Goal: Task Accomplishment & Management: Use online tool/utility

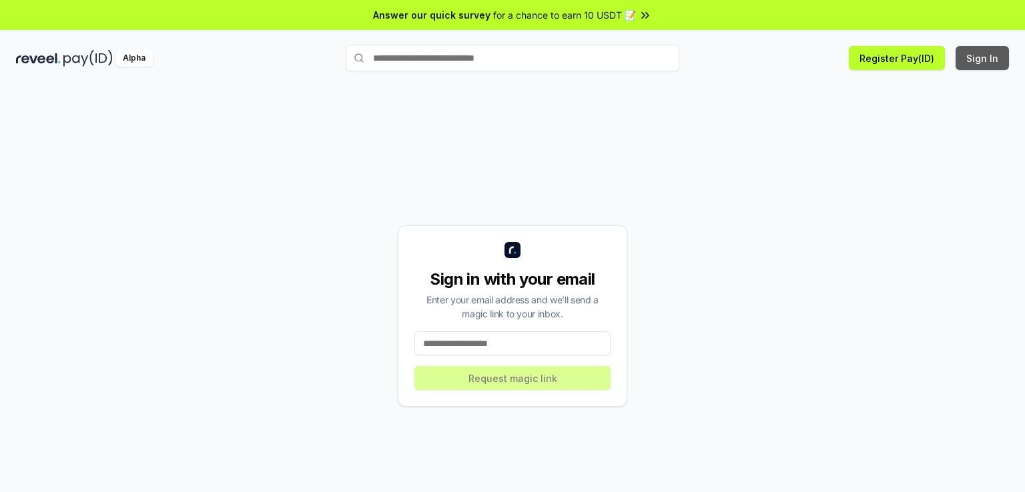
click at [978, 65] on button "Sign In" at bounding box center [981, 58] width 53 height 24
click at [502, 343] on input at bounding box center [512, 344] width 196 height 24
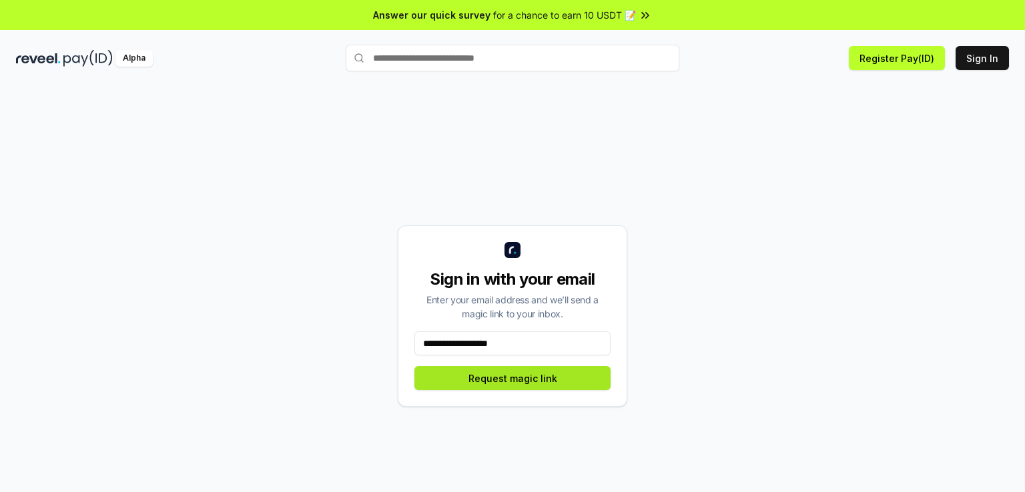
type input "**********"
click at [524, 378] on button "Request magic link" at bounding box center [512, 378] width 196 height 24
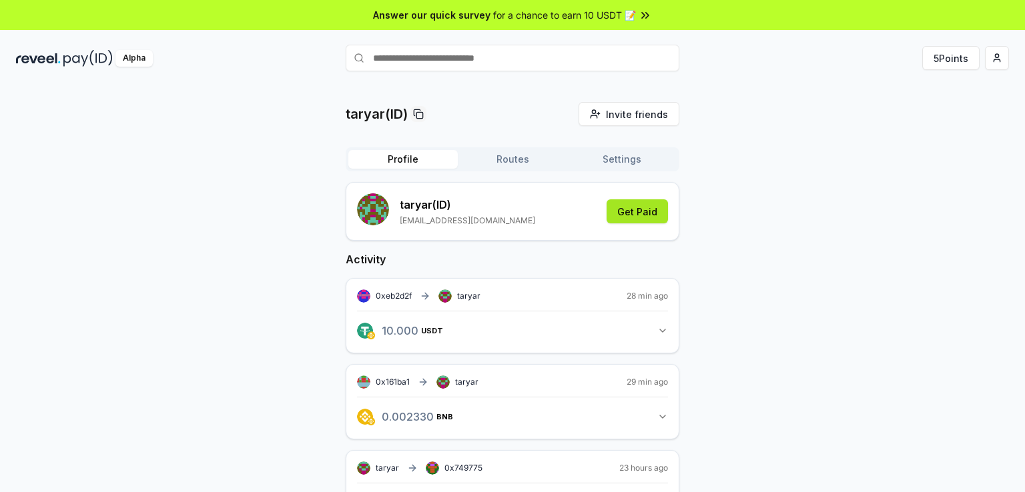
click at [642, 213] on button "Get Paid" at bounding box center [636, 211] width 61 height 24
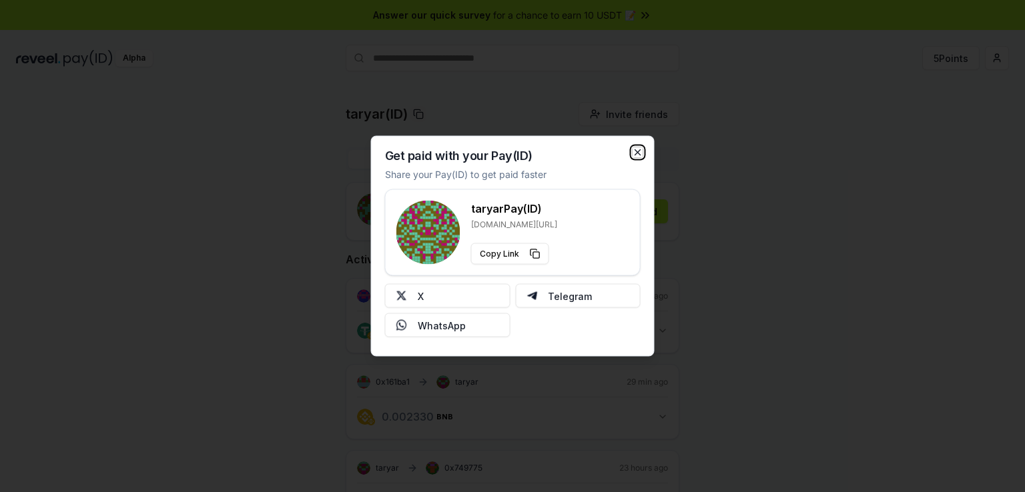
click at [638, 151] on icon "button" at bounding box center [637, 152] width 5 height 5
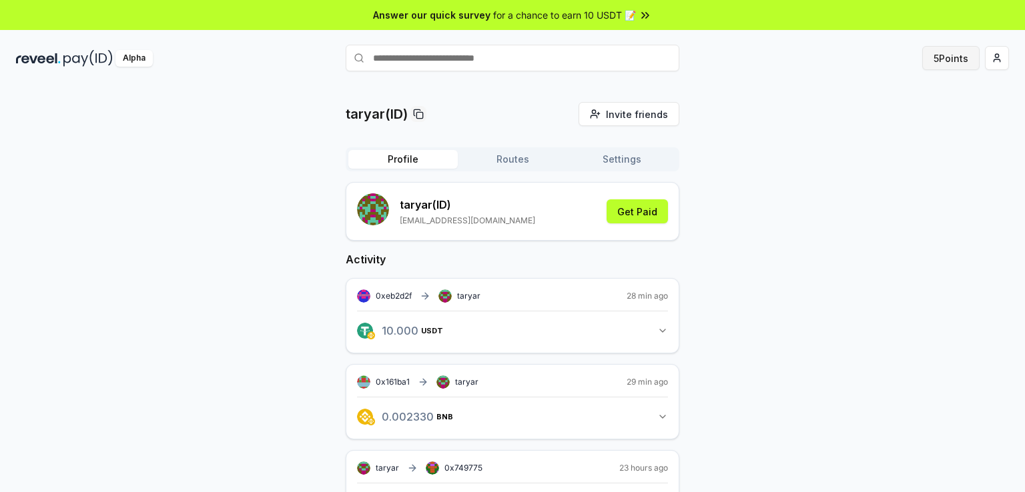
click at [963, 58] on button "5 Points" at bounding box center [950, 58] width 57 height 24
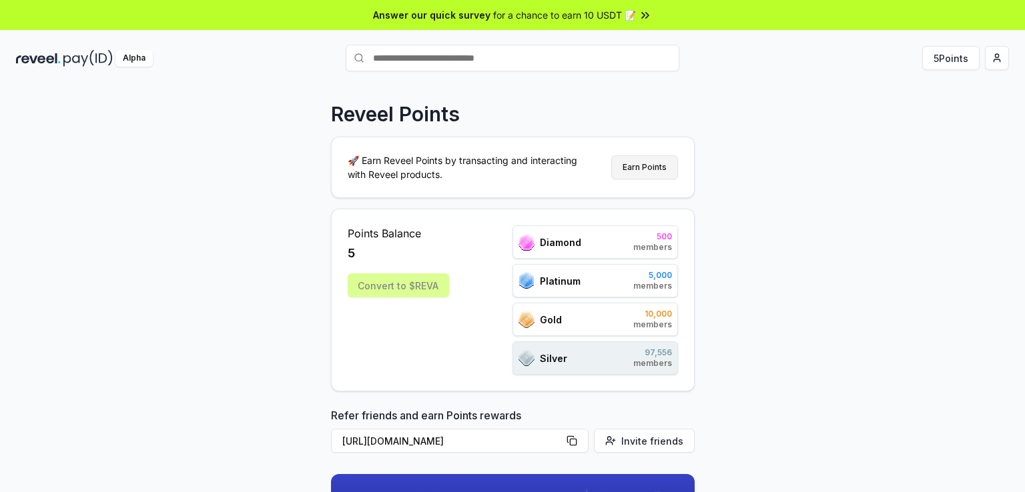
click at [646, 170] on button "Earn Points" at bounding box center [644, 167] width 67 height 24
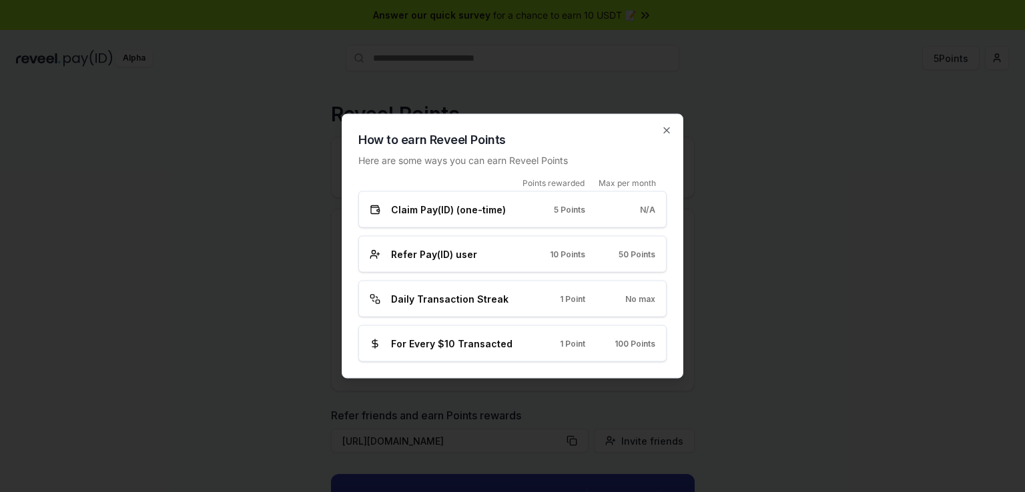
click at [446, 305] on span "Daily Transaction Streak" at bounding box center [449, 299] width 117 height 14
click at [474, 343] on span "For Every $10 Transacted" at bounding box center [451, 344] width 121 height 14
click at [667, 129] on icon "button" at bounding box center [666, 130] width 5 height 5
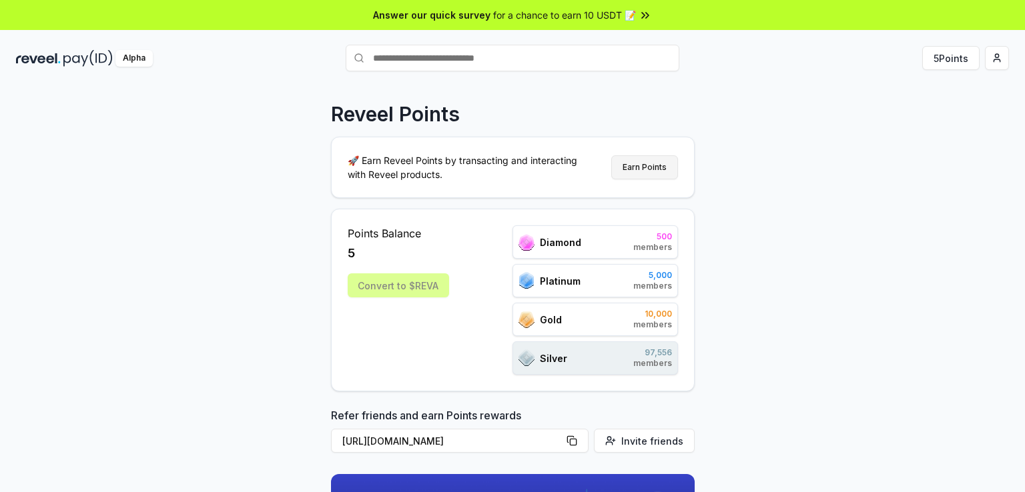
click at [657, 161] on button "Earn Points" at bounding box center [644, 167] width 67 height 24
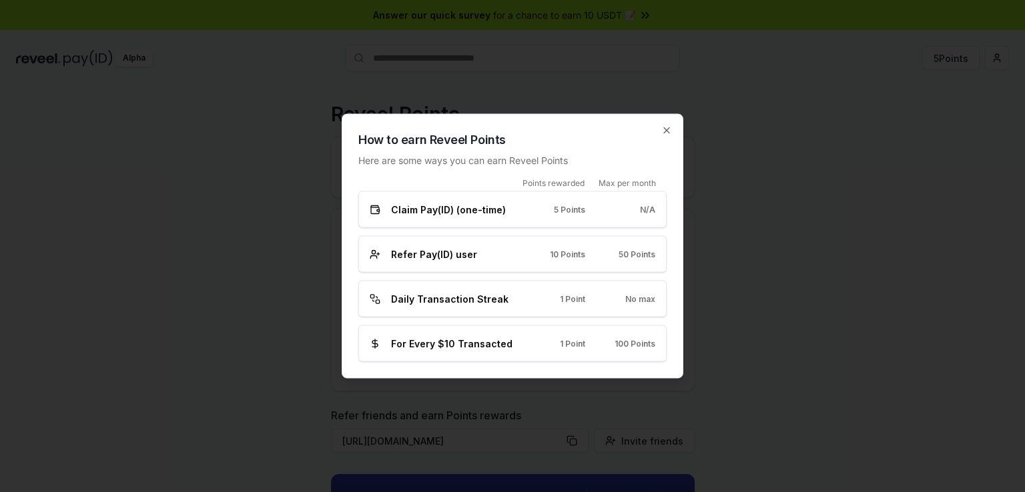
click at [646, 241] on div "Refer Pay(ID) user 10 Points 50 Points" at bounding box center [512, 254] width 308 height 37
click at [636, 255] on span "50 Points" at bounding box center [636, 254] width 37 height 11
click at [548, 316] on div "Daily Transaction Streak 1 Point No max" at bounding box center [512, 299] width 308 height 37
click at [546, 367] on div "How to earn Reveel Points Here are some ways you can earn Reveel Points Points …" at bounding box center [513, 246] width 342 height 265
click at [520, 310] on div "Daily Transaction Streak 1 Point No max" at bounding box center [512, 299] width 308 height 37
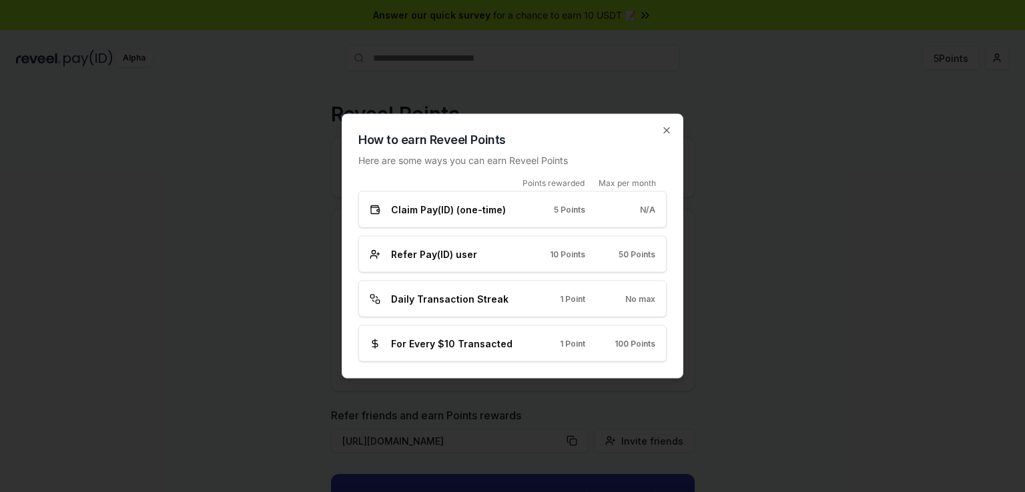
click at [516, 294] on div "Daily Transaction Streak 1 Point No max" at bounding box center [513, 299] width 286 height 14
click at [529, 252] on div "Refer Pay(ID) user 10 Points 50 Points" at bounding box center [513, 255] width 286 height 14
click at [530, 318] on div "Points rewarded Max per month Claim Pay(ID) (one-time) 5 Points N/A Refer Pay(I…" at bounding box center [512, 270] width 308 height 184
click at [533, 338] on div "For Every $10 Transacted 1 Point 100 Points" at bounding box center [513, 344] width 286 height 14
click at [665, 129] on icon "button" at bounding box center [666, 130] width 5 height 5
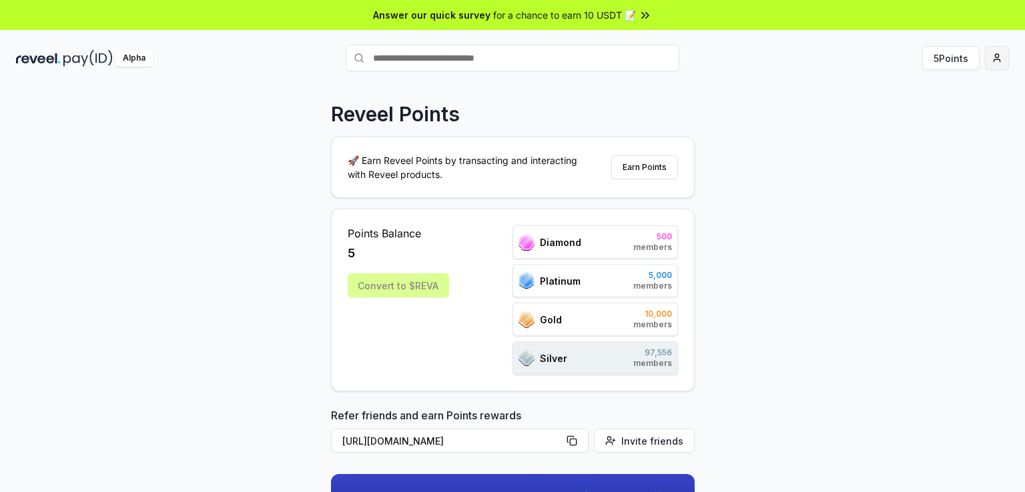
click at [998, 56] on html "Answer our quick survey for a chance to earn 10 USDT 📝 Alpha 5 Points Reveel Po…" at bounding box center [512, 246] width 1025 height 492
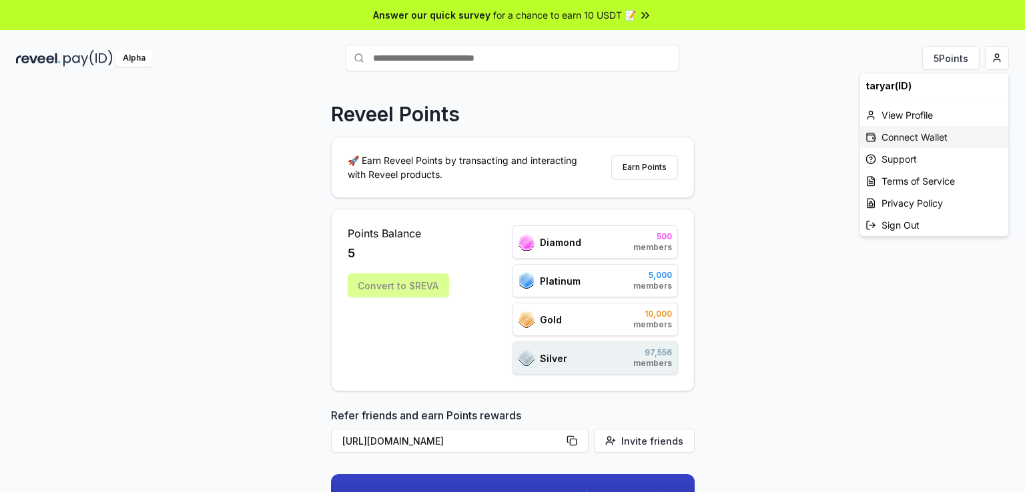
click at [927, 135] on div "Connect Wallet" at bounding box center [934, 137] width 148 height 22
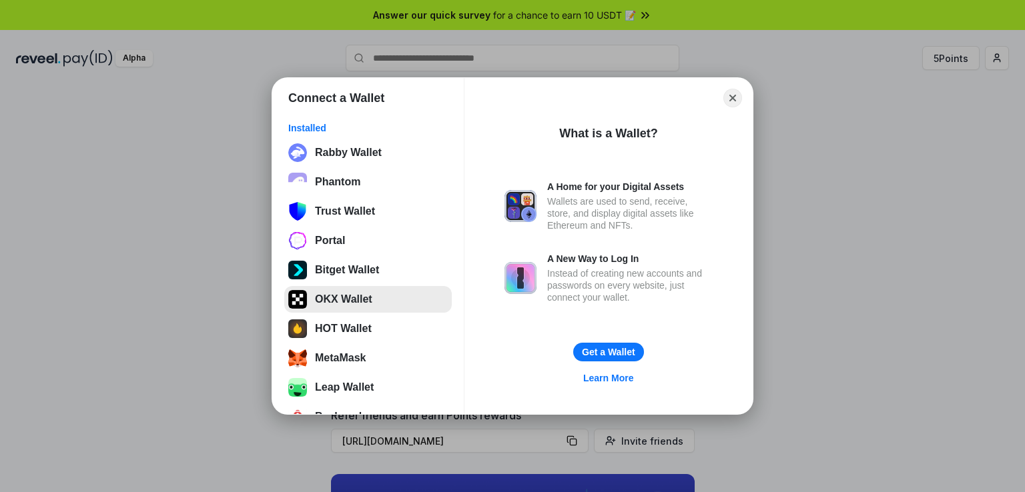
click at [354, 300] on button "OKX Wallet" at bounding box center [367, 299] width 167 height 27
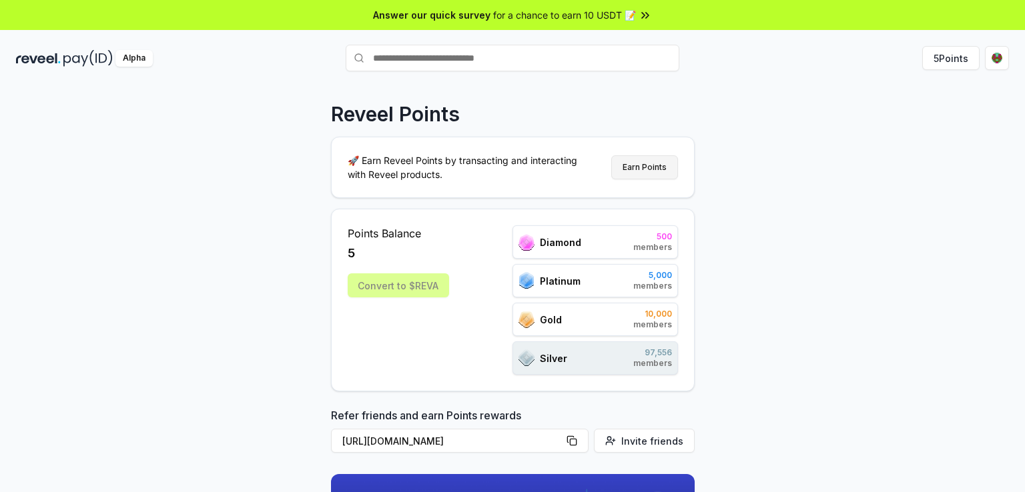
click at [655, 164] on button "Earn Points" at bounding box center [644, 167] width 67 height 24
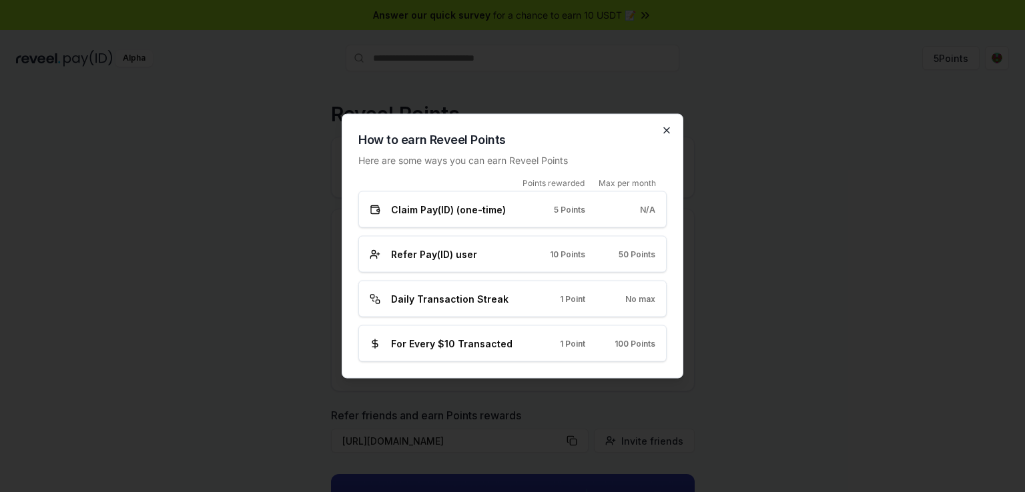
click at [670, 134] on icon "button" at bounding box center [666, 130] width 11 height 11
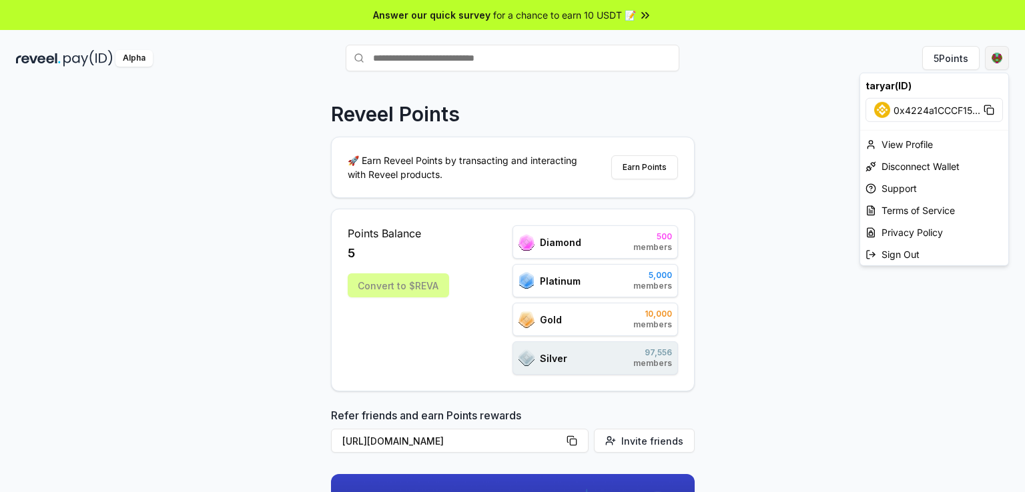
click at [994, 57] on html "Answer our quick survey for a chance to earn 10 USDT 📝 Alpha 5 Points Reveel Po…" at bounding box center [512, 246] width 1025 height 492
click at [923, 142] on div "View Profile" at bounding box center [934, 144] width 148 height 22
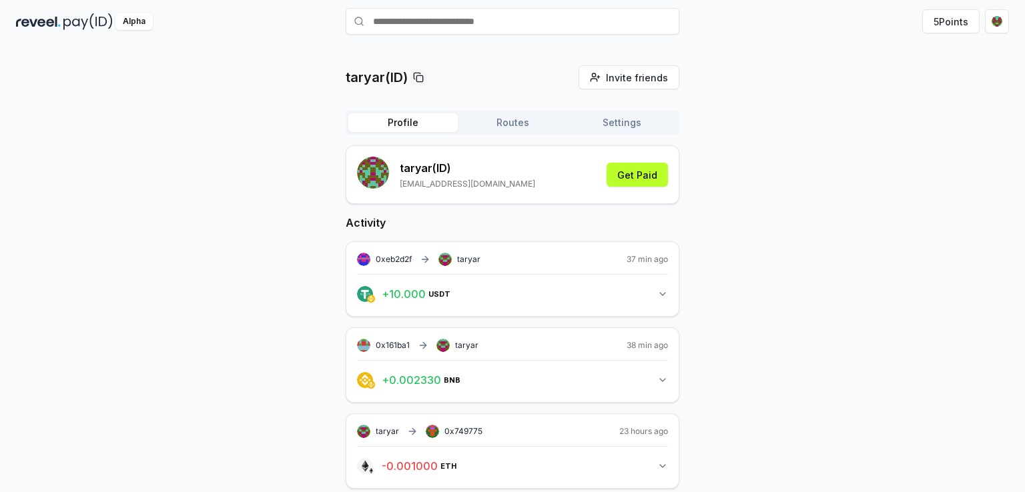
scroll to position [67, 0]
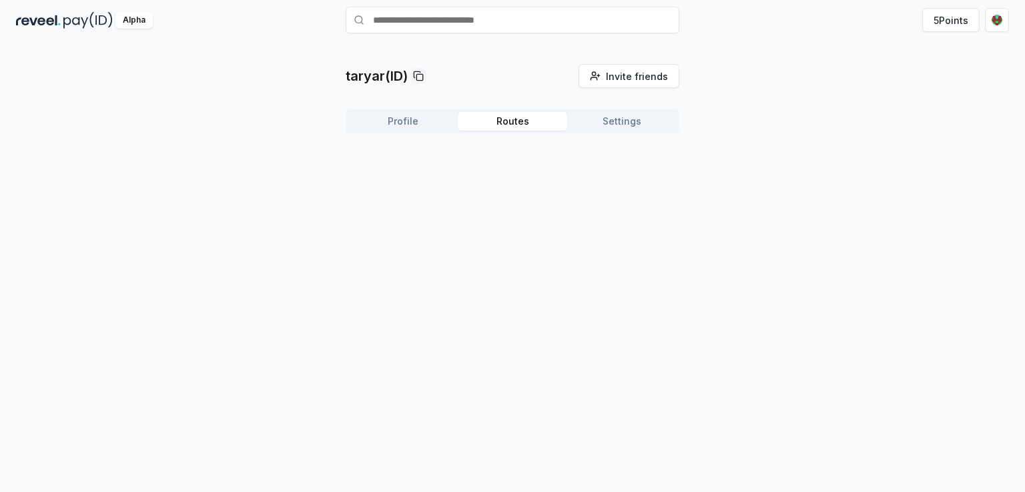
click at [518, 89] on div "taryar(ID) Invite friends Invite Profile Routes Settings" at bounding box center [513, 104] width 334 height 80
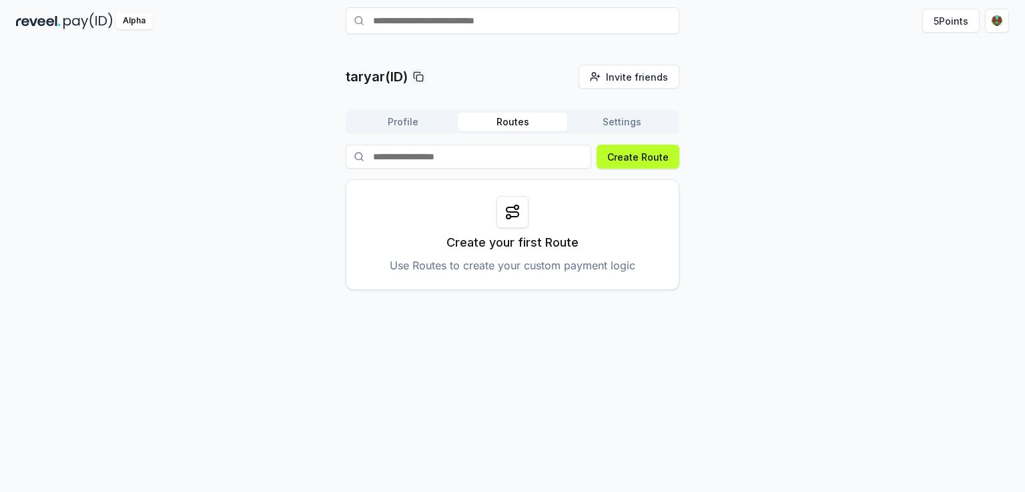
click at [638, 113] on button "Settings" at bounding box center [621, 122] width 109 height 19
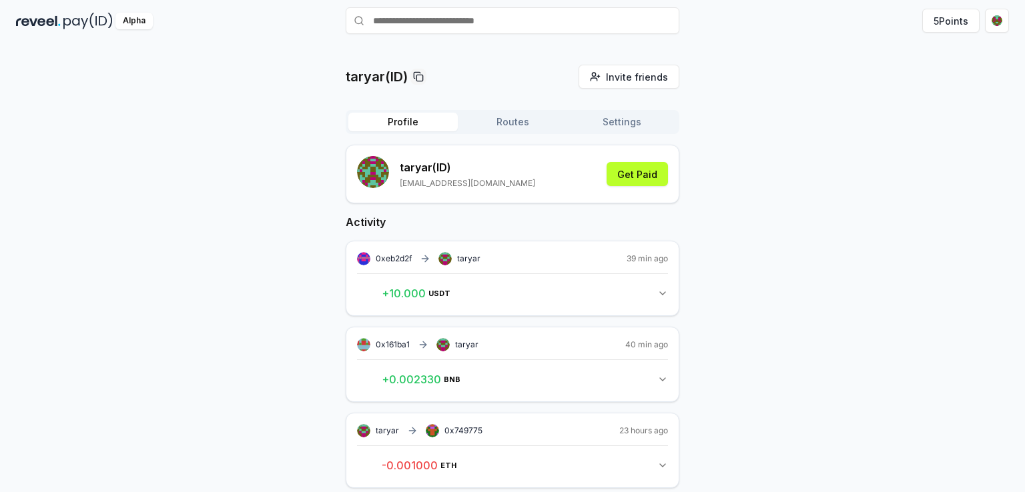
click at [392, 121] on button "Profile" at bounding box center [402, 122] width 109 height 19
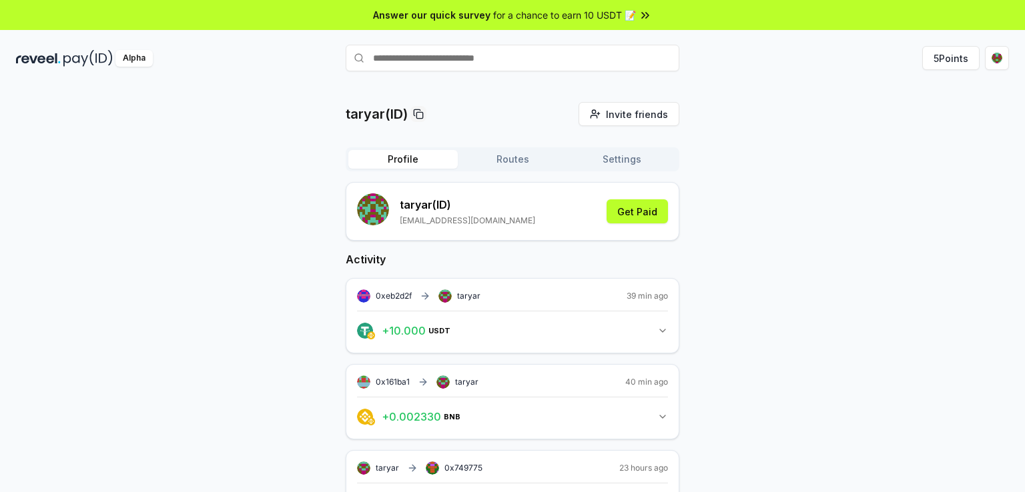
click at [642, 13] on icon at bounding box center [643, 14] width 3 height 5
click at [422, 114] on icon at bounding box center [418, 114] width 11 height 11
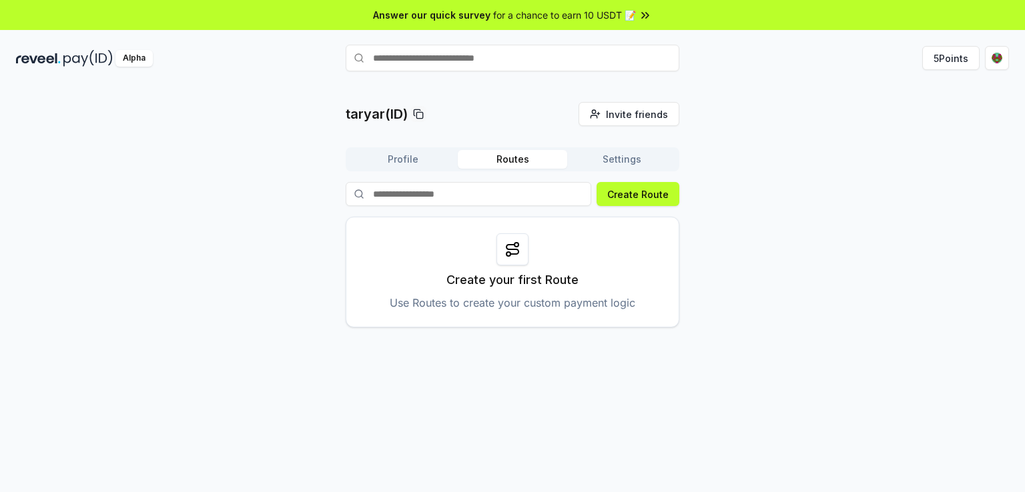
click at [517, 158] on button "Routes" at bounding box center [512, 159] width 109 height 19
click at [518, 249] on icon at bounding box center [512, 249] width 12 height 9
click at [638, 191] on button "Create Route" at bounding box center [637, 194] width 83 height 24
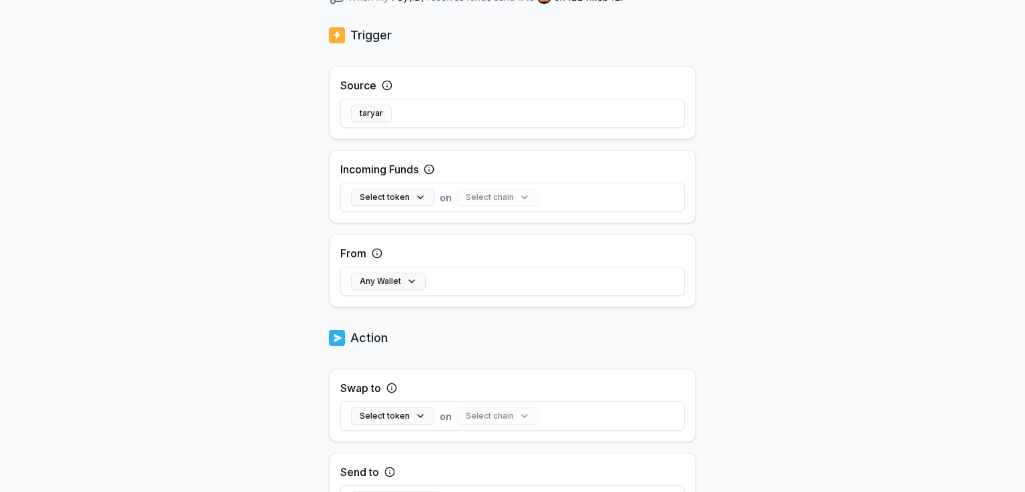
scroll to position [233, 0]
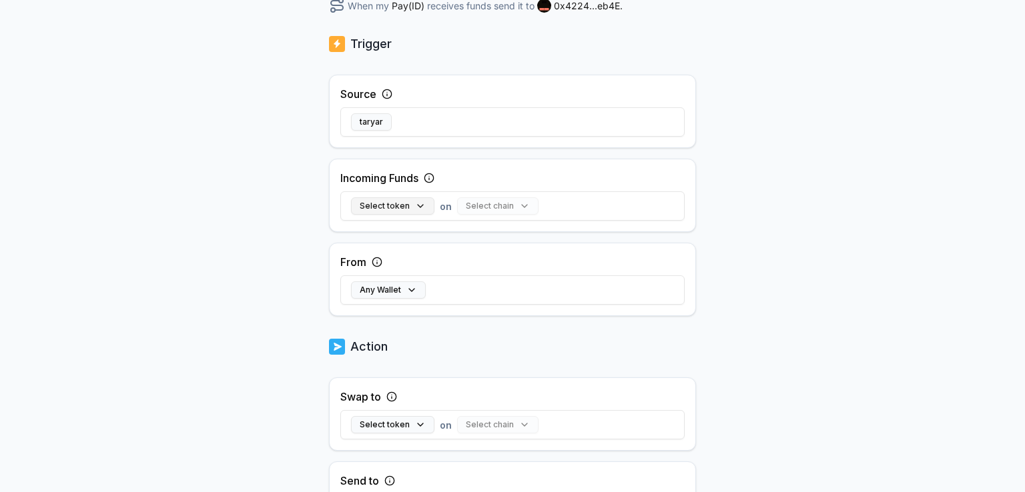
click at [416, 201] on button "Select token" at bounding box center [392, 205] width 83 height 17
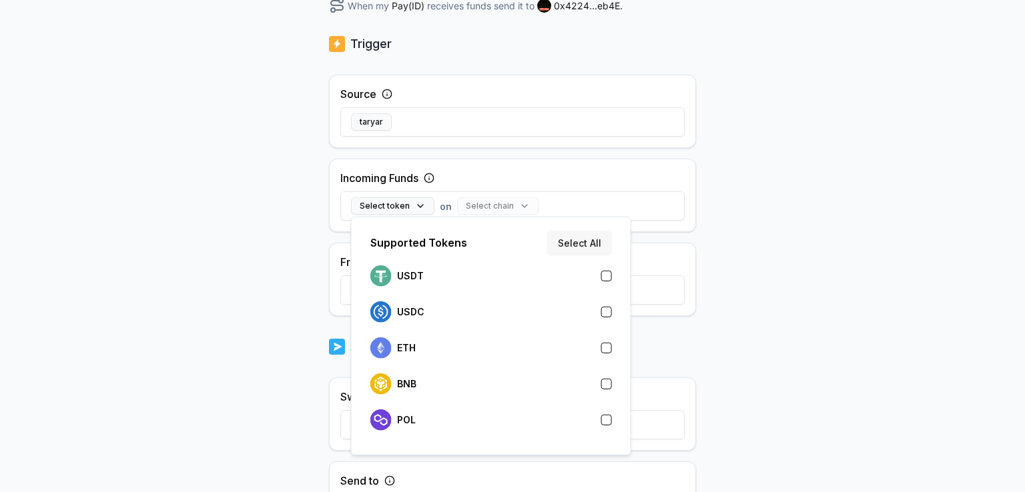
click at [576, 240] on button "Select All" at bounding box center [579, 243] width 65 height 24
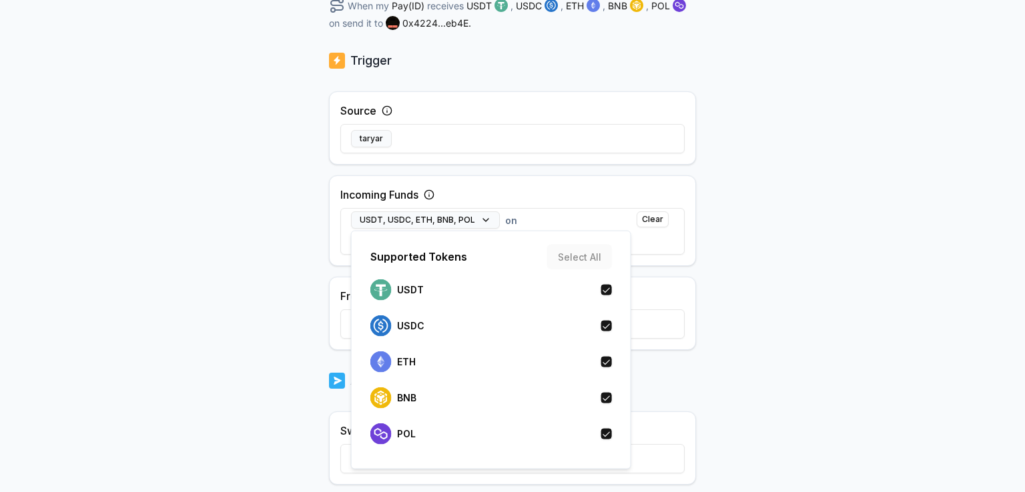
click at [773, 220] on div "Back Create Route ******** When my Pay(ID) receives USDT , USDC , ETH , BNB , P…" at bounding box center [512, 70] width 1025 height 455
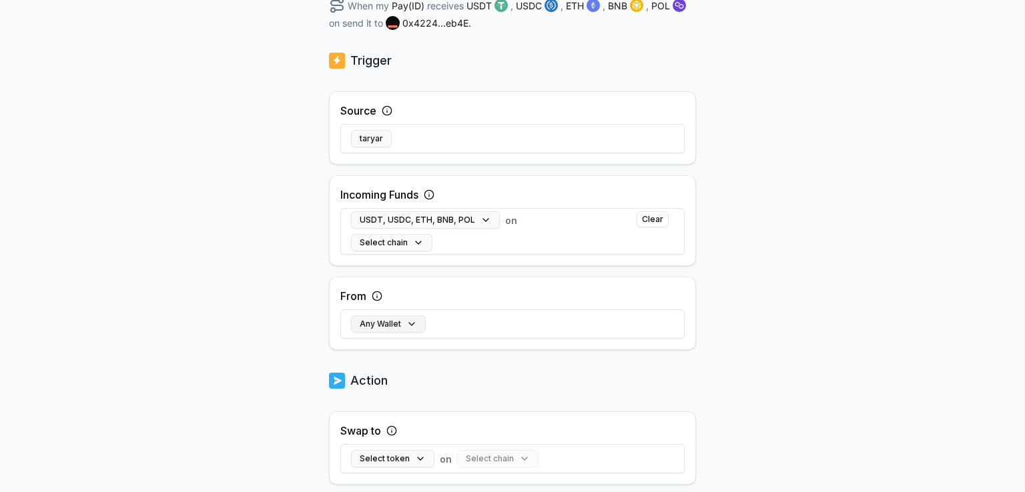
click at [396, 318] on button "Any Wallet" at bounding box center [388, 324] width 75 height 17
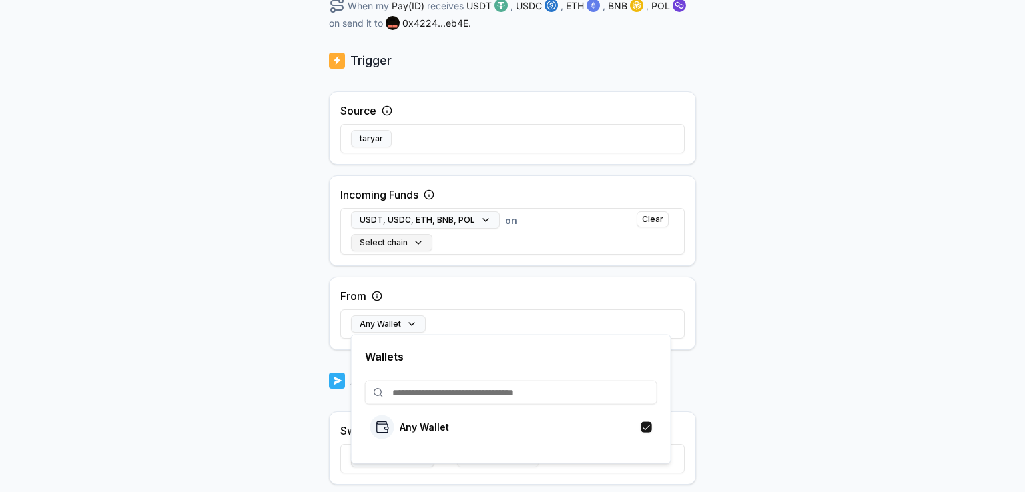
click at [413, 235] on button "Select chain" at bounding box center [391, 242] width 81 height 17
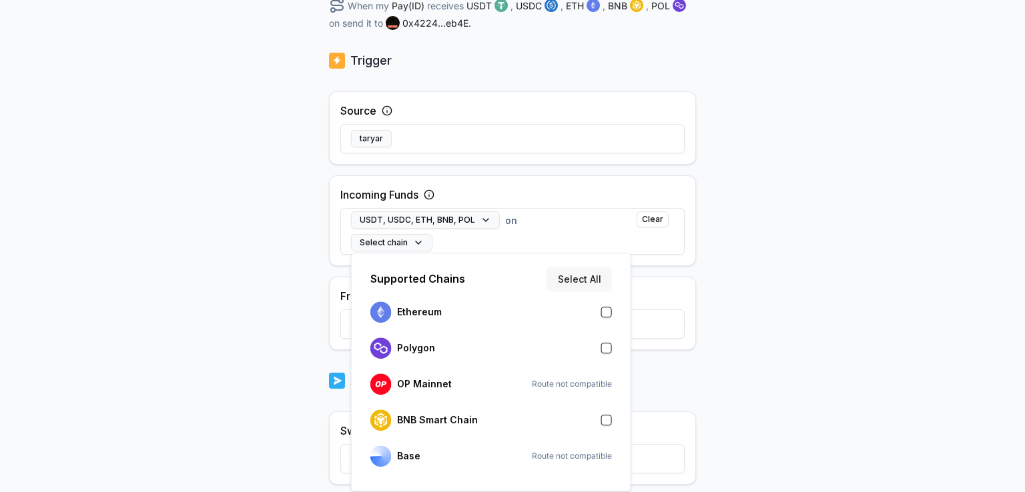
click at [594, 278] on button "Select All" at bounding box center [579, 279] width 65 height 24
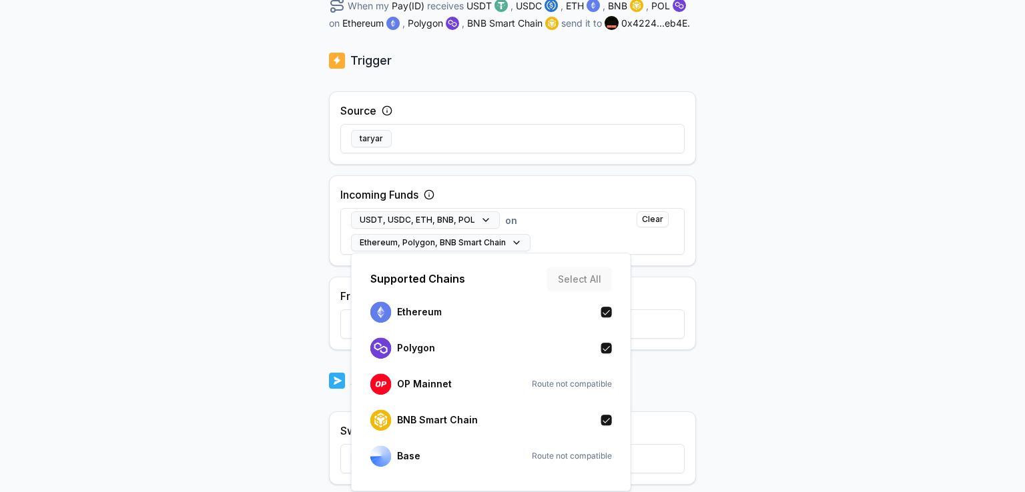
click at [798, 250] on div "Back Create Route ******** When my Pay(ID) receives USDT , USDC , ETH , BNB , P…" at bounding box center [512, 70] width 1025 height 455
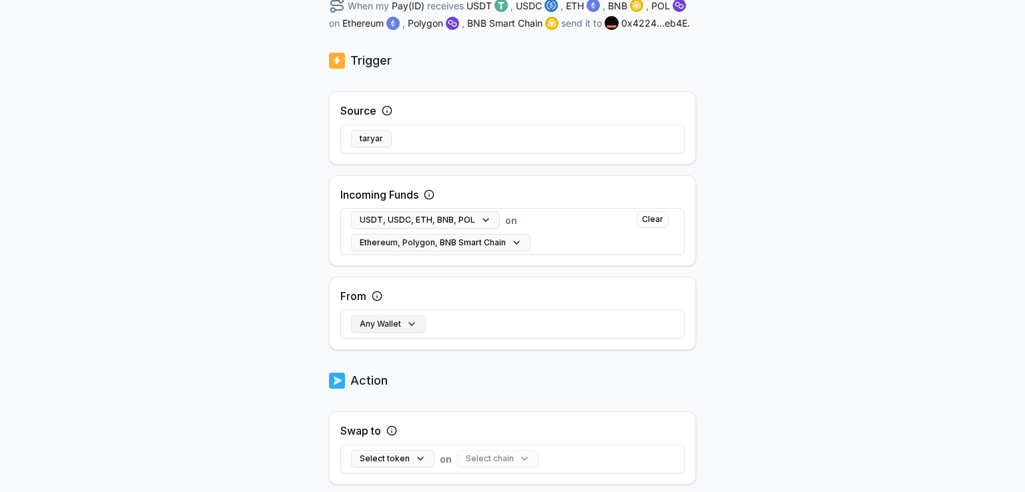
click at [384, 321] on button "Any Wallet" at bounding box center [388, 324] width 75 height 17
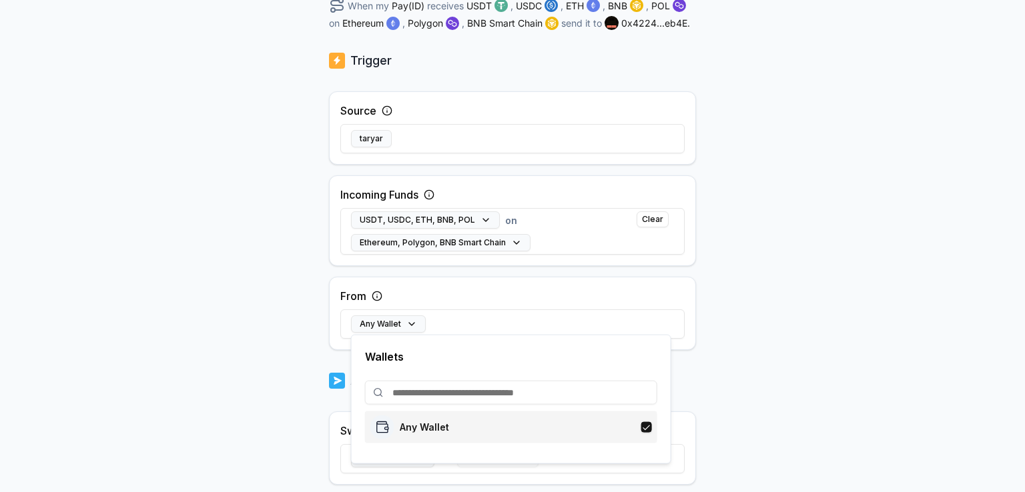
click at [438, 426] on p "Any Wallet" at bounding box center [424, 427] width 49 height 11
click at [821, 291] on div "Back Create Route ******** When my Pay(ID) receives USDT , USDC , ETH , BNB , P…" at bounding box center [512, 70] width 1025 height 455
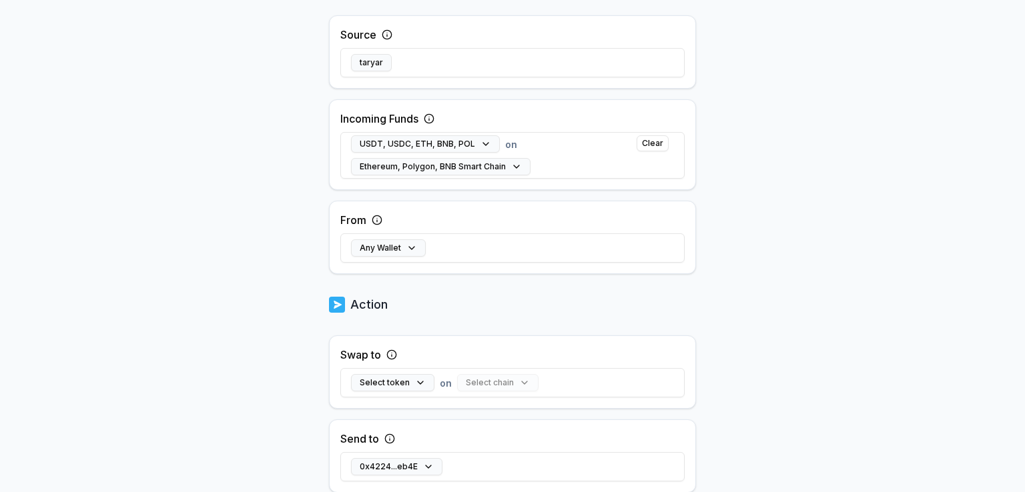
scroll to position [366, 0]
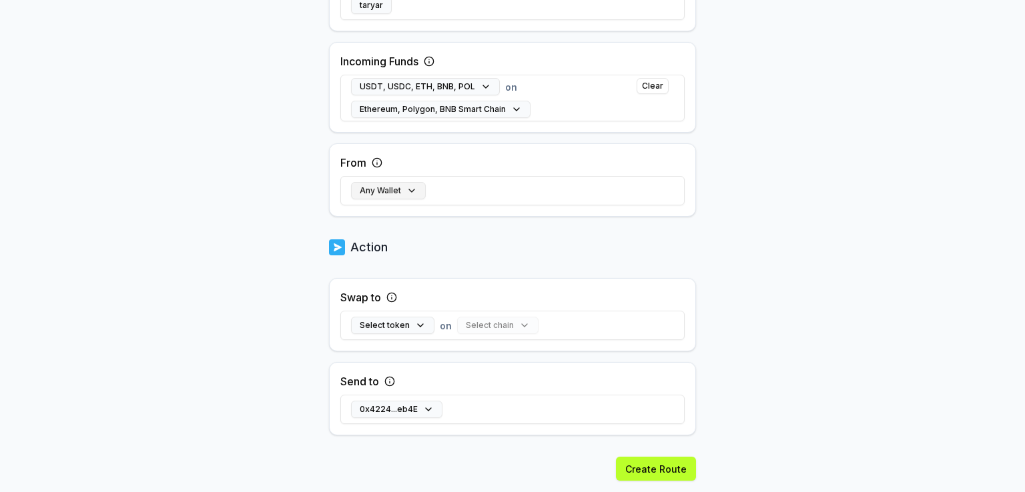
click at [400, 187] on button "Any Wallet" at bounding box center [388, 190] width 75 height 17
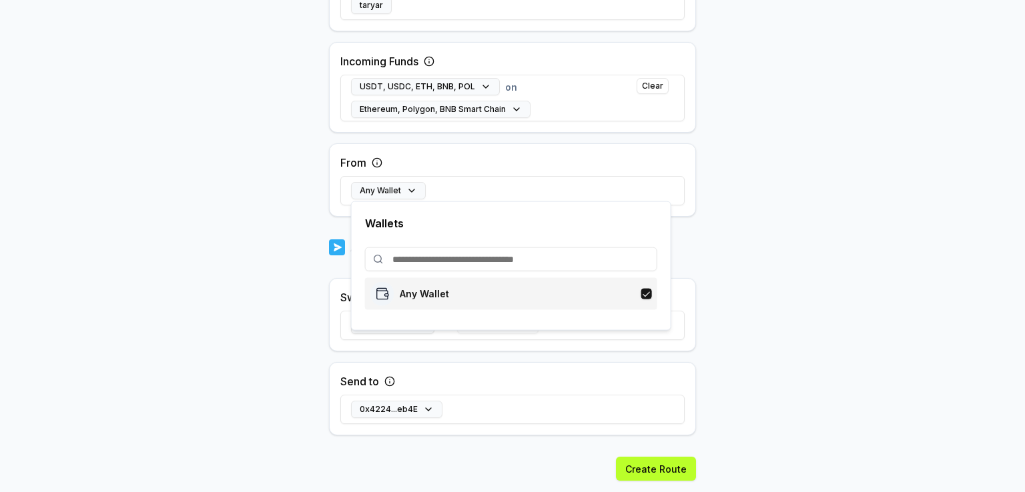
click at [396, 287] on div "Any Wallet" at bounding box center [409, 294] width 79 height 24
drag, startPoint x: 778, startPoint y: 218, endPoint x: 763, endPoint y: 218, distance: 15.3
click at [777, 218] on body "Answer our quick survey for a chance to earn 10 USDT 📝 Alpha 5 Points Back Crea…" at bounding box center [512, 246] width 1025 height 492
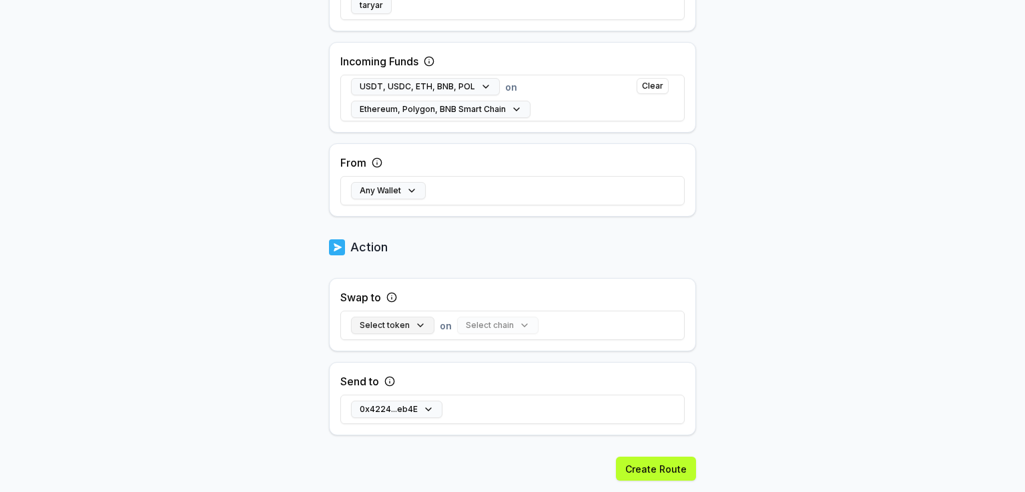
click at [394, 324] on button "Select token" at bounding box center [392, 325] width 83 height 17
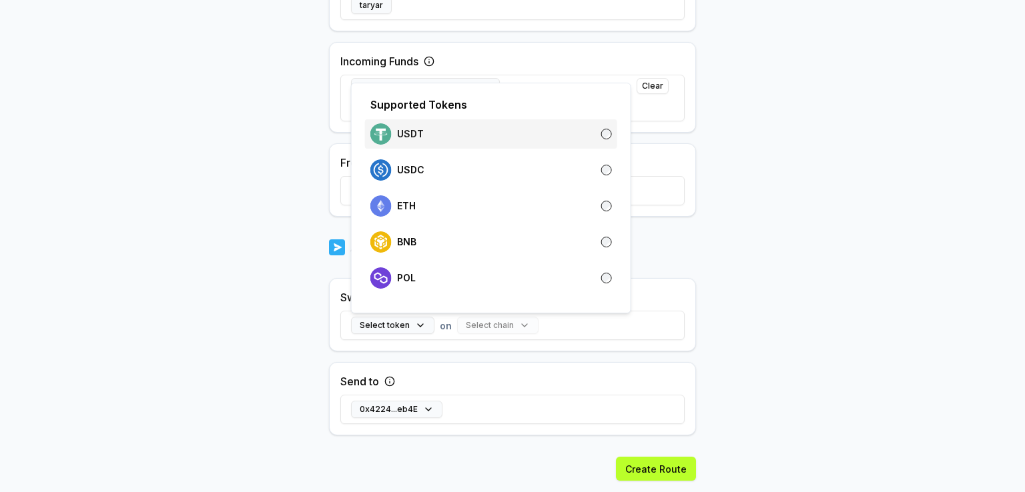
click at [467, 134] on div "USDT" at bounding box center [491, 133] width 242 height 21
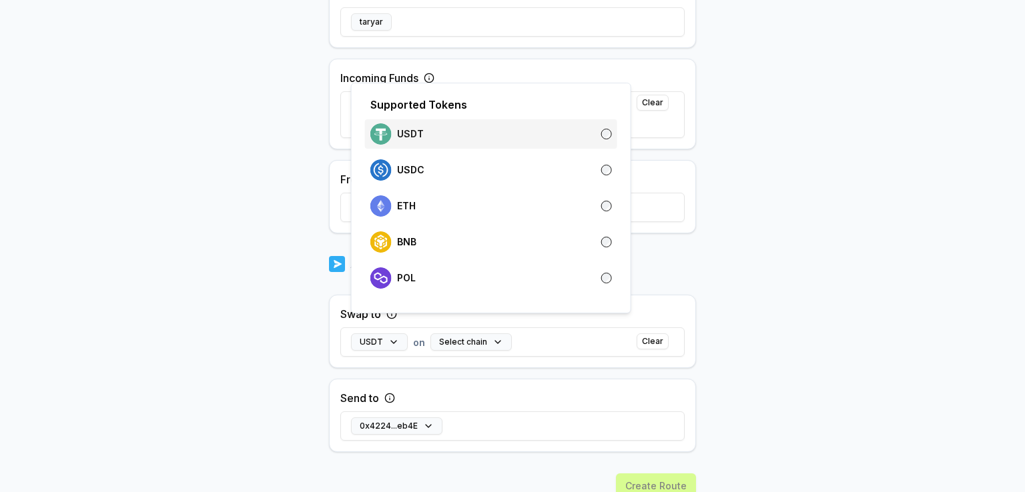
scroll to position [383, 0]
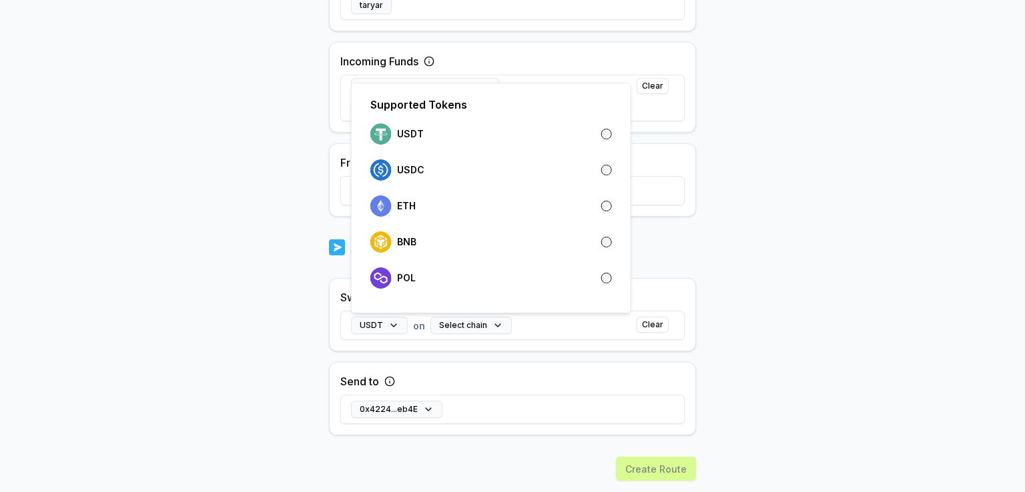
click at [797, 173] on body "Answer our quick survey for a chance to earn 10 USDT 📝 Alpha 5 Points Back Crea…" at bounding box center [512, 246] width 1025 height 492
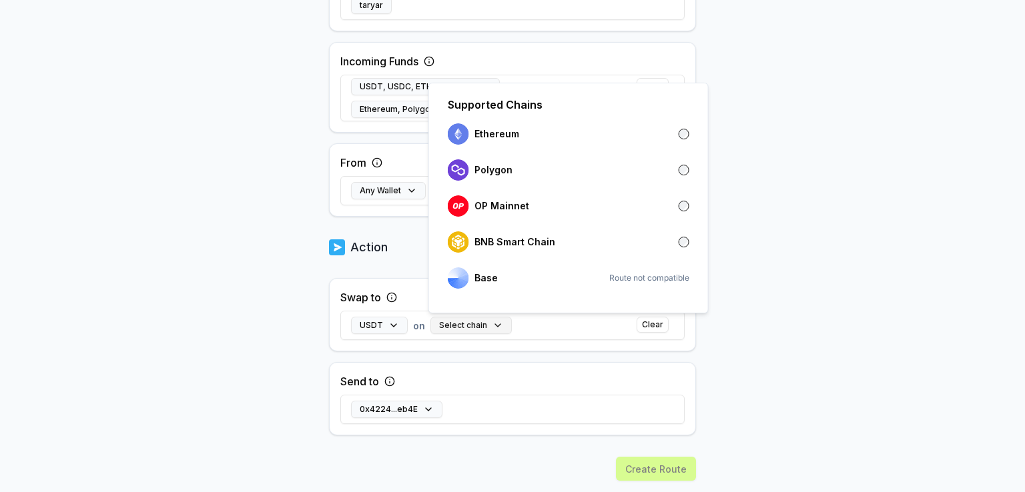
click at [473, 326] on button "Select chain" at bounding box center [470, 325] width 81 height 17
click at [528, 135] on div "Ethereum" at bounding box center [569, 133] width 242 height 21
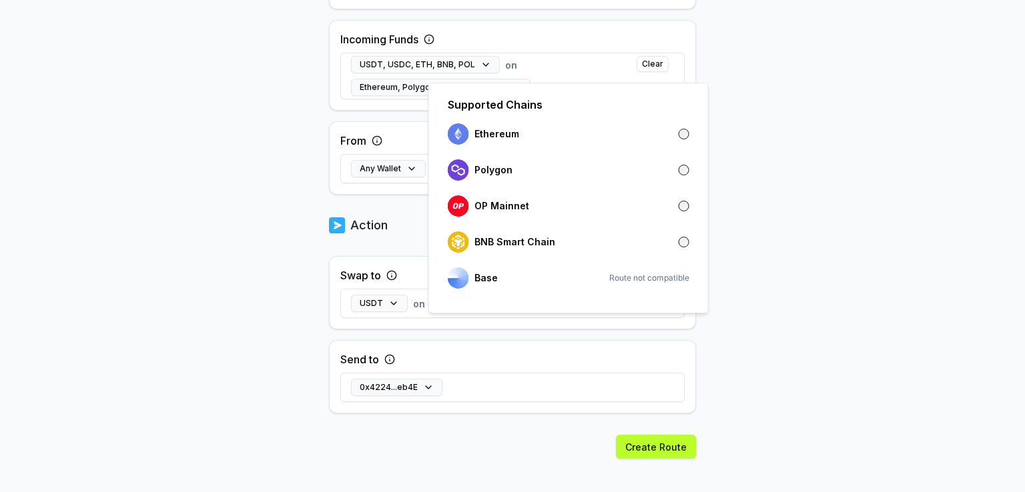
scroll to position [417, 0]
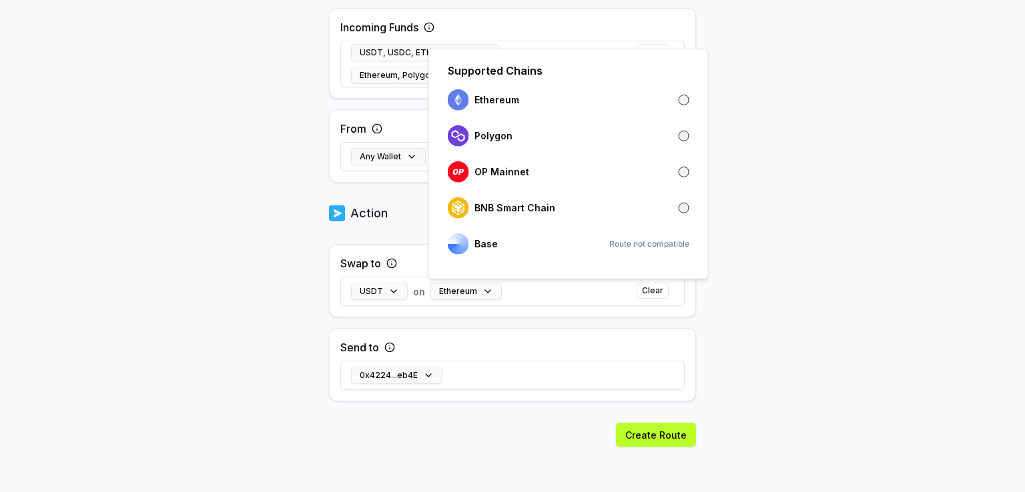
click at [846, 286] on body "Answer our quick survey for a chance to earn 10 USDT 📝 Alpha 5 Points Back Crea…" at bounding box center [512, 246] width 1025 height 492
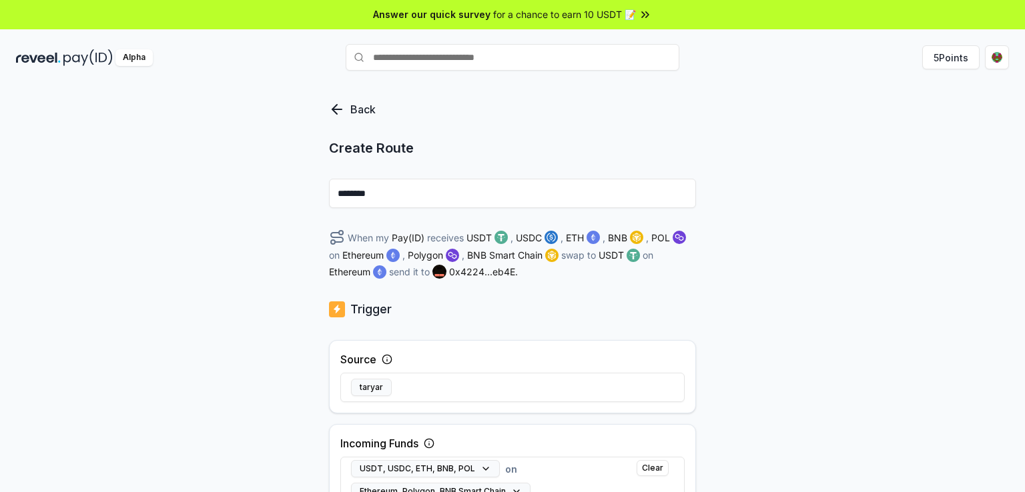
scroll to position [0, 0]
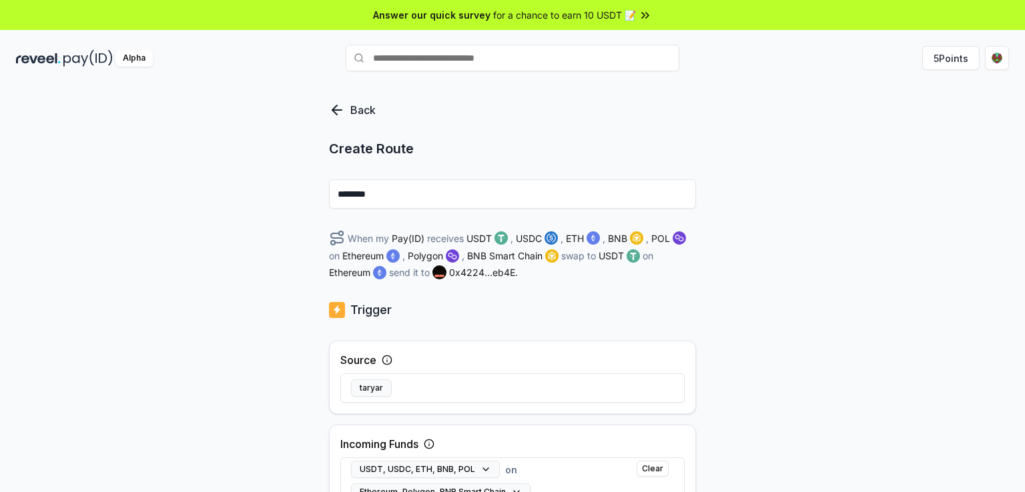
click at [334, 107] on icon at bounding box center [334, 109] width 5 height 9
